Goal: Information Seeking & Learning: Learn about a topic

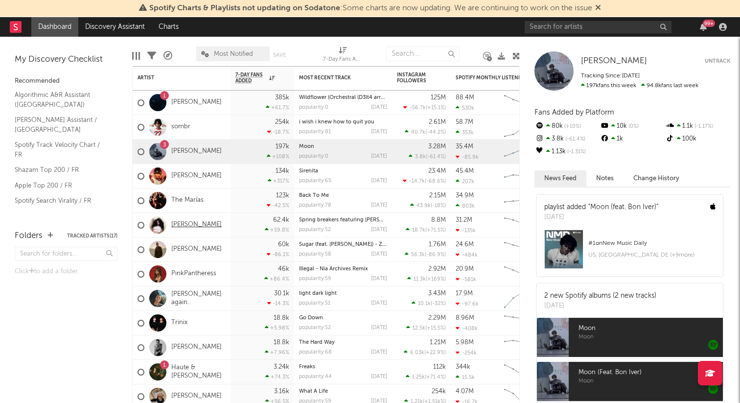
click at [185, 223] on link "[PERSON_NAME]" at bounding box center [196, 225] width 50 height 8
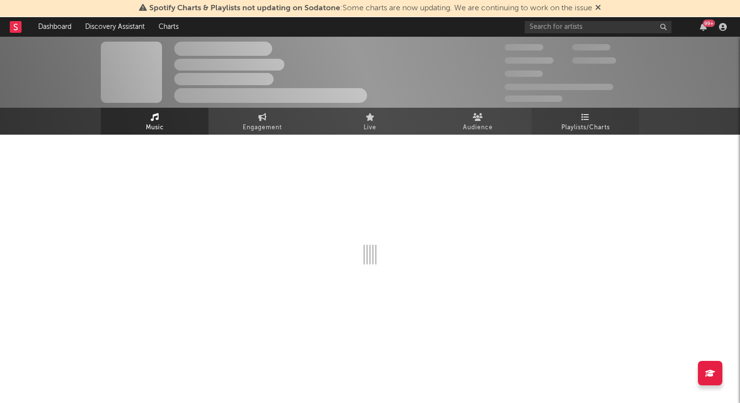
click at [543, 127] on link "Playlists/Charts" at bounding box center [586, 121] width 108 height 27
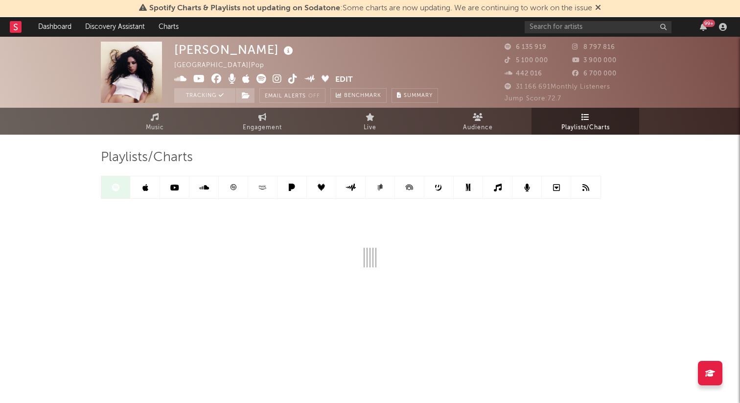
click at [234, 189] on icon at bounding box center [233, 187] width 7 height 7
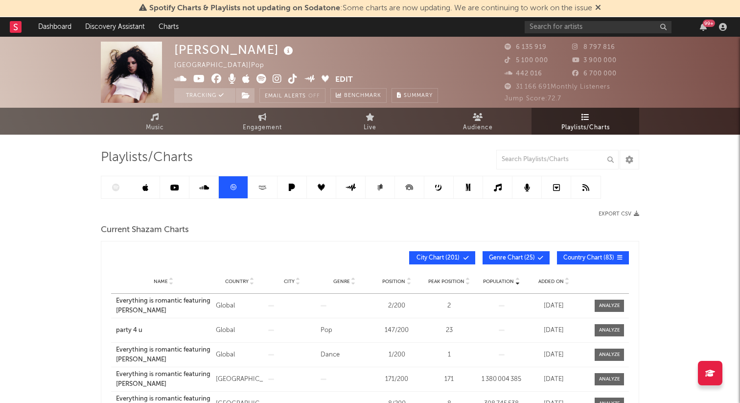
click at [452, 255] on span "City Chart ( 201 )" at bounding box center [438, 258] width 45 height 6
click at [519, 255] on span "Genre Chart ( 25 )" at bounding box center [512, 258] width 46 height 6
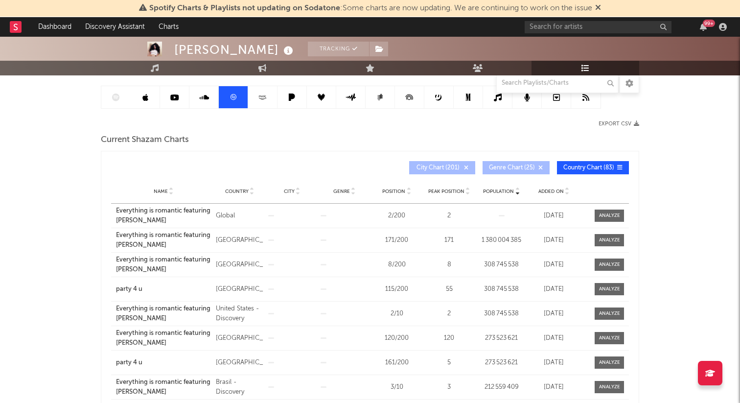
scroll to position [93, 0]
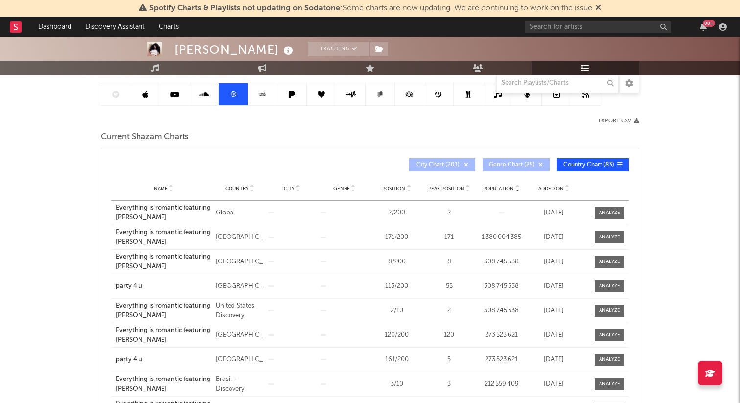
click at [157, 186] on span "Name" at bounding box center [161, 189] width 14 height 6
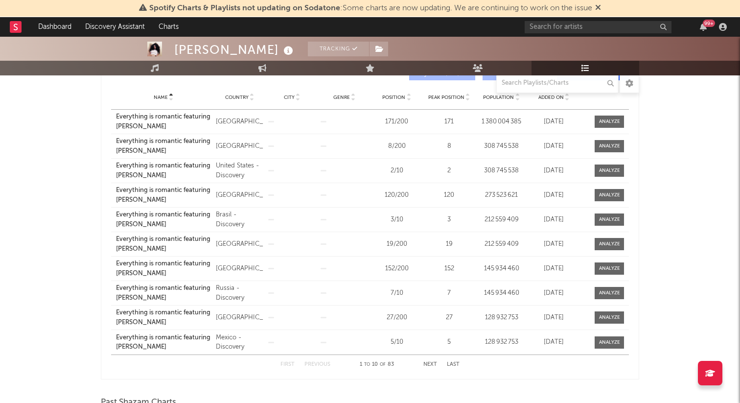
scroll to position [183, 0]
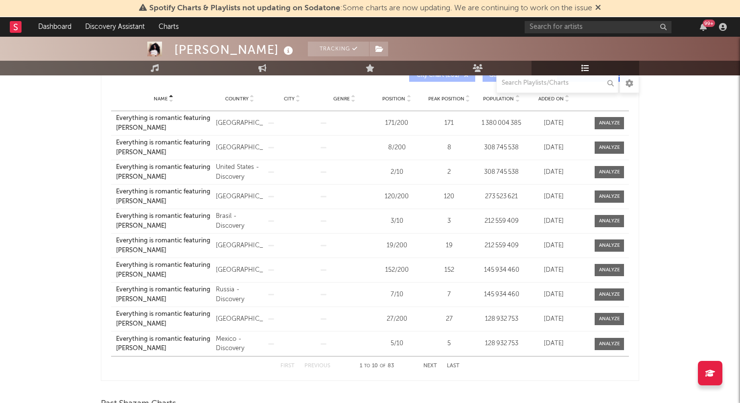
click at [429, 364] on button "Next" at bounding box center [431, 365] width 14 height 5
click at [429, 363] on button "Next" at bounding box center [431, 365] width 14 height 5
click at [426, 363] on button "Next" at bounding box center [431, 365] width 14 height 5
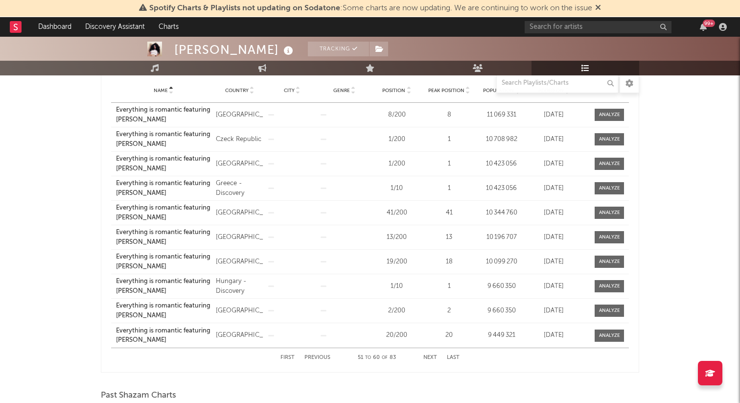
scroll to position [190, 0]
